Goal: Information Seeking & Learning: Learn about a topic

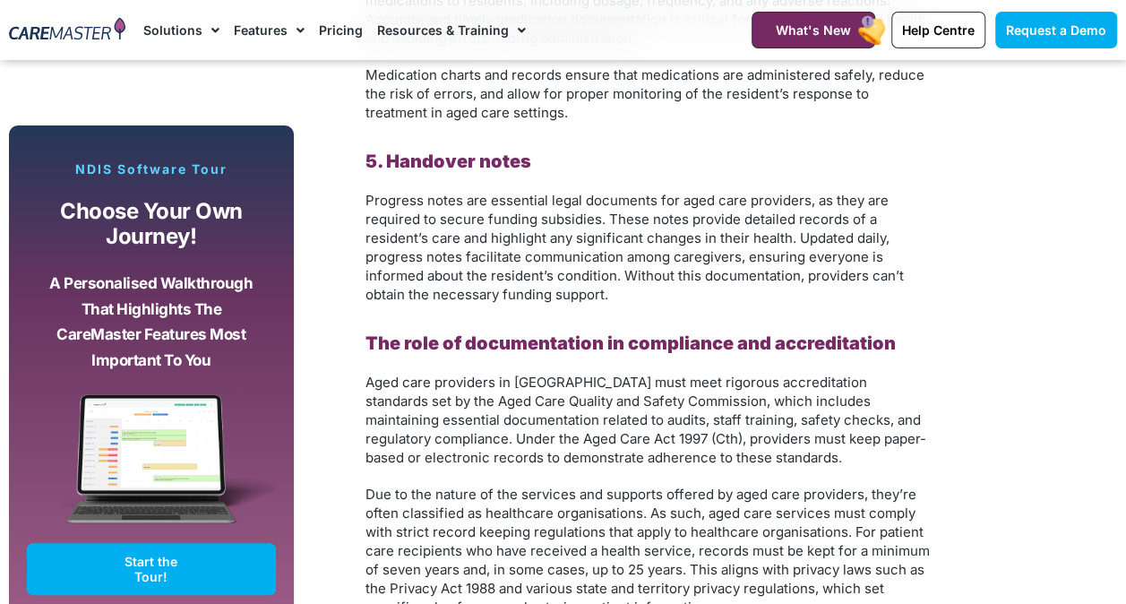
scroll to position [2867, 0]
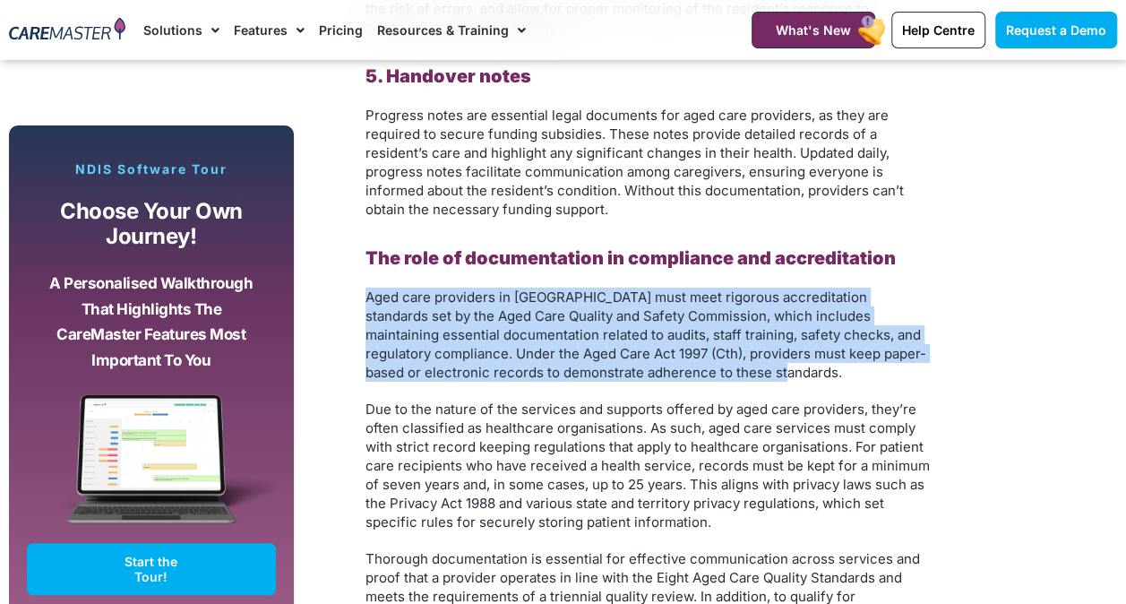
drag, startPoint x: 365, startPoint y: 296, endPoint x: 788, endPoint y: 375, distance: 431.1
click at [788, 375] on p "Aged care providers in Australia must meet rigorous accreditation standards set…" at bounding box center [648, 335] width 564 height 94
copy span "Aged care providers in Australia must meet rigorous accreditation standards set…"
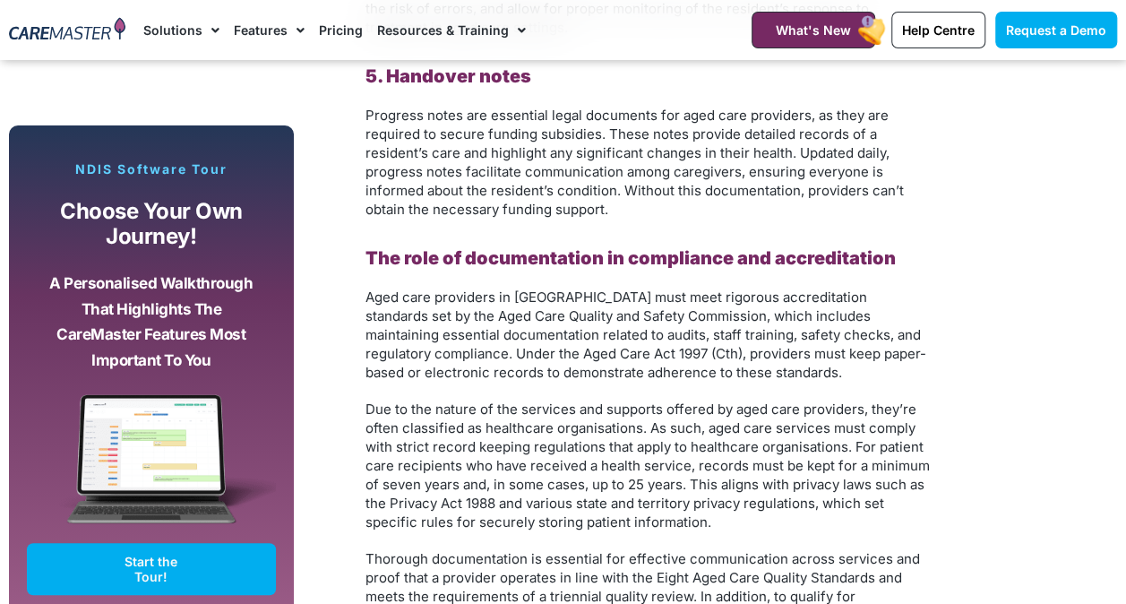
drag, startPoint x: 706, startPoint y: 447, endPoint x: 704, endPoint y: 436, distance: 10.9
click at [704, 443] on span "Due to the nature of the services and supports offered by aged care providers, …" at bounding box center [648, 465] width 564 height 130
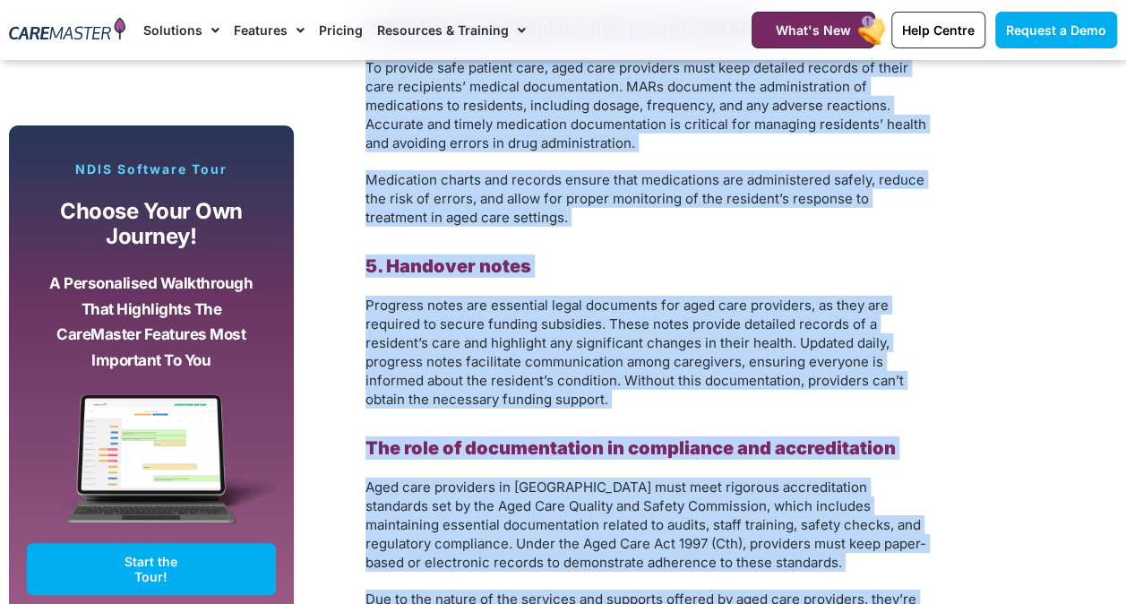
scroll to position [2702, 0]
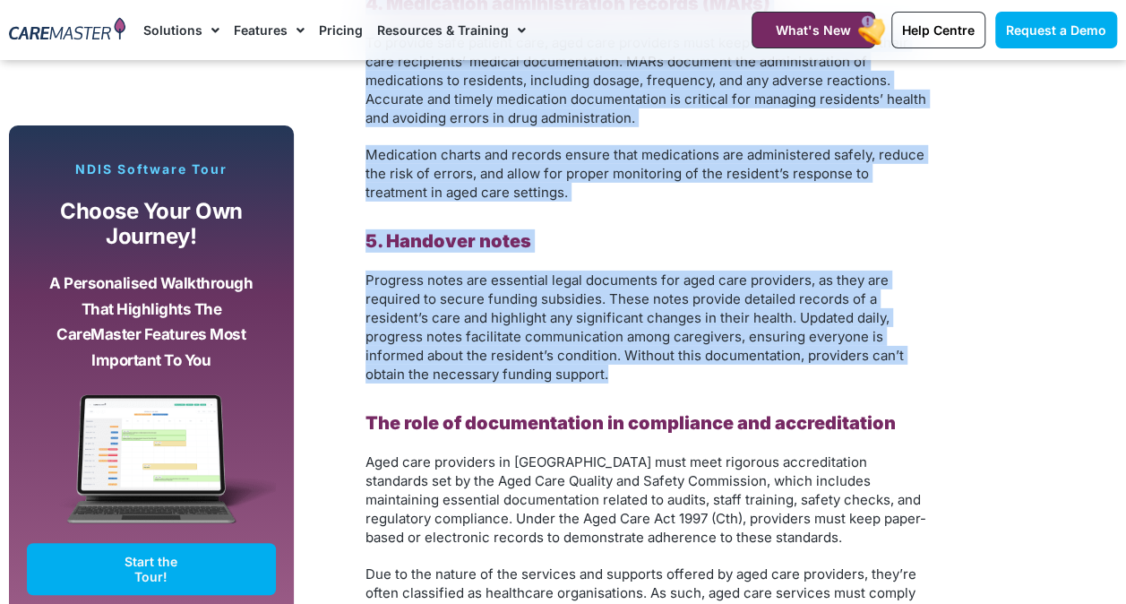
drag, startPoint x: 351, startPoint y: 181, endPoint x: 630, endPoint y: 367, distance: 335.2
copy div "1. Care plans A care plan is a detailed document that outlines the specific car…"
